Goal: Task Accomplishment & Management: Manage account settings

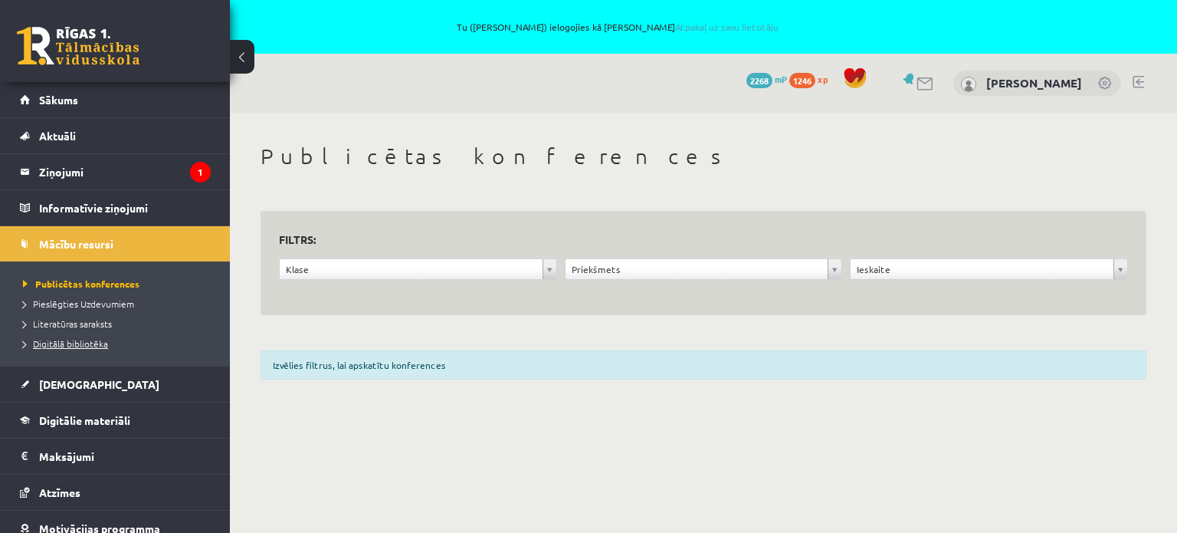
click at [86, 345] on span "Digitālā bibliotēka" at bounding box center [65, 343] width 85 height 12
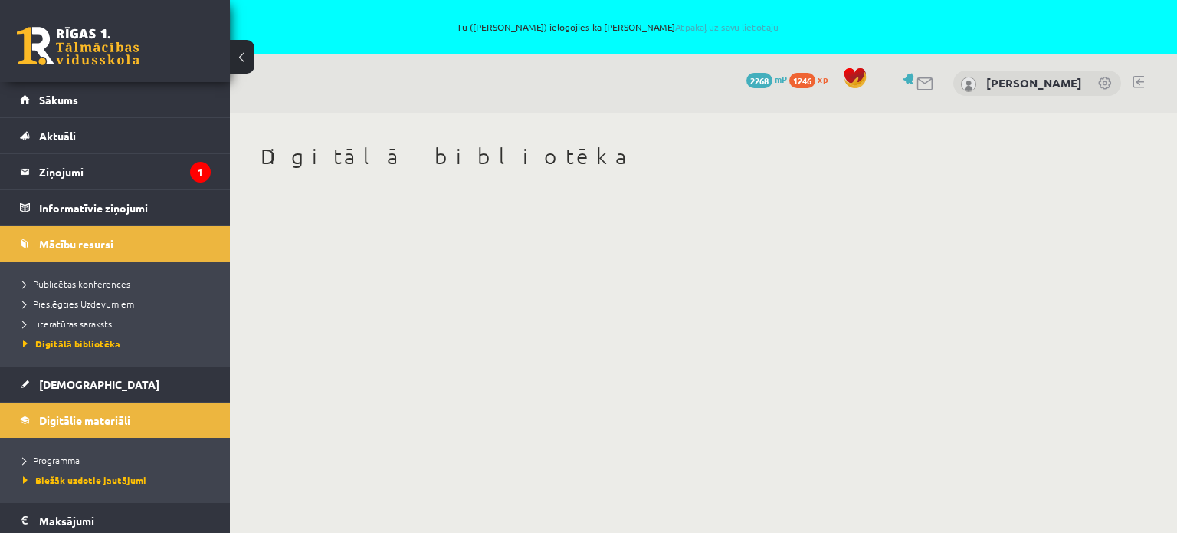
click at [1110, 87] on link at bounding box center [1105, 84] width 15 height 15
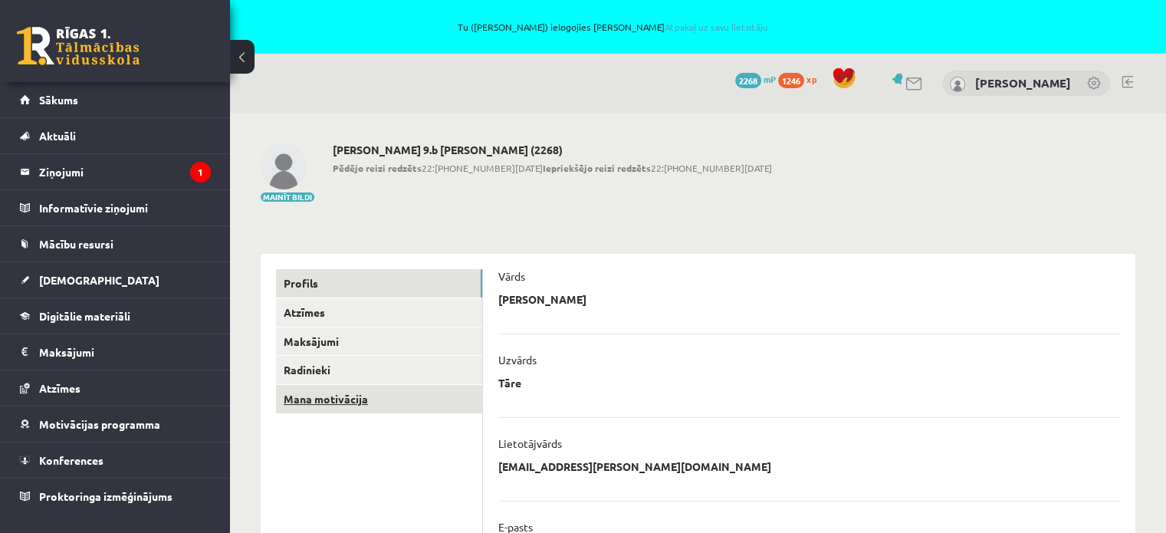
click at [364, 386] on link "Mana motivācija" at bounding box center [379, 399] width 206 height 28
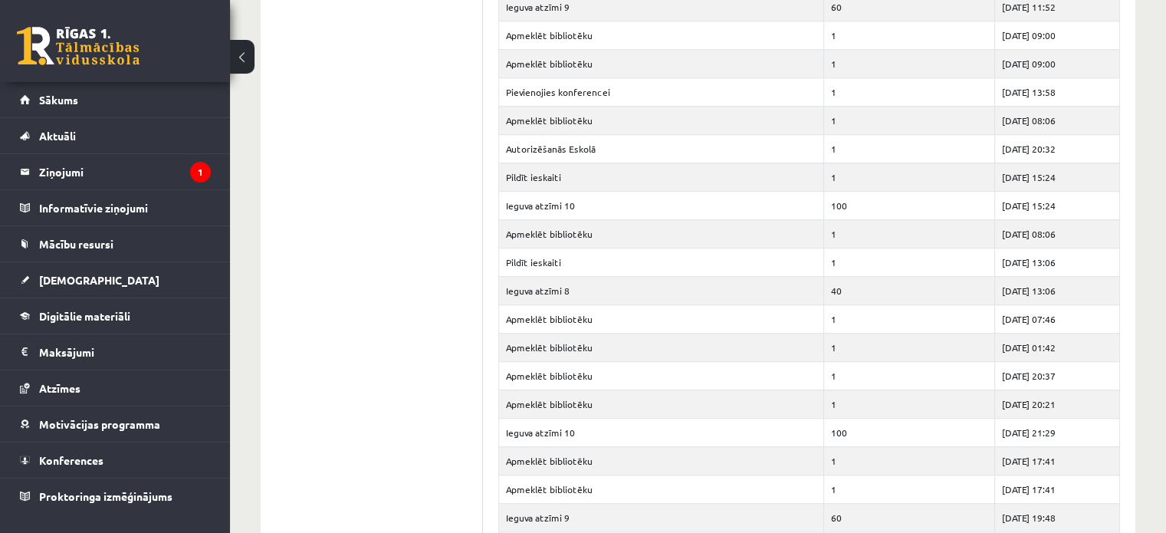
scroll to position [932, 0]
